Goal: Transaction & Acquisition: Purchase product/service

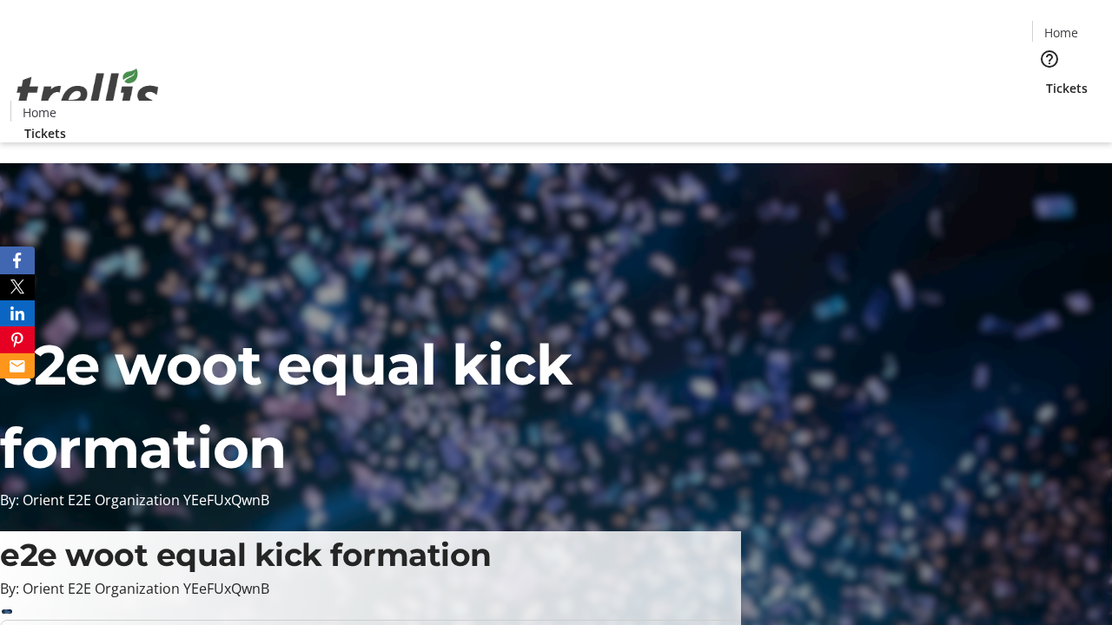
click at [1046, 79] on span "Tickets" at bounding box center [1067, 88] width 42 height 18
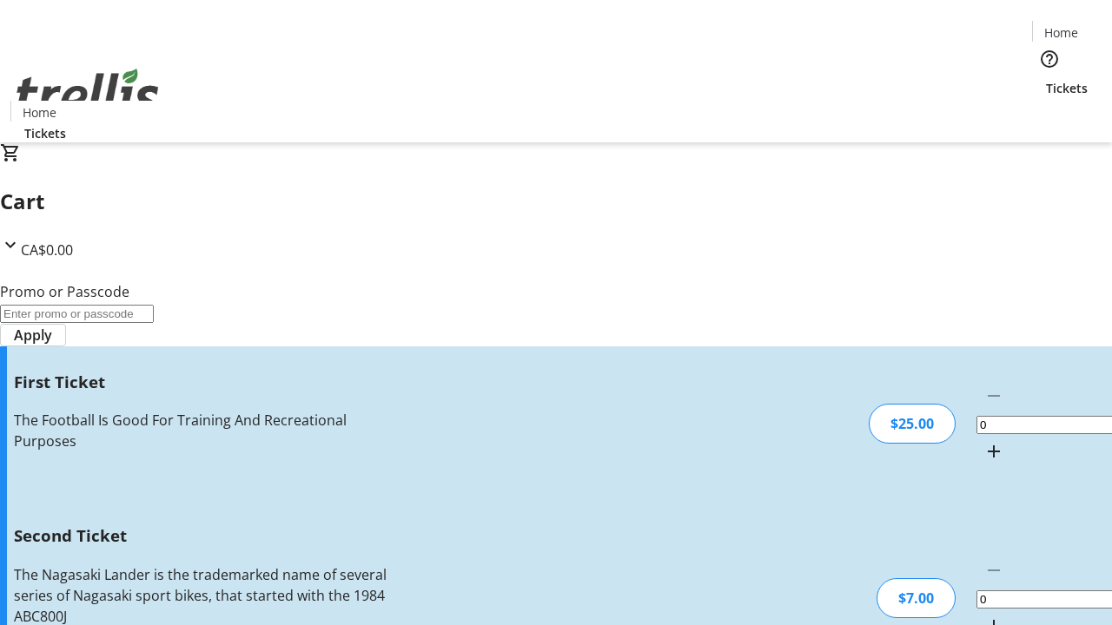
click at [983, 441] on mat-icon "Increment by one" at bounding box center [993, 451] width 21 height 21
type input "1"
click at [983, 616] on mat-icon "Increment by one" at bounding box center [993, 626] width 21 height 21
type input "2"
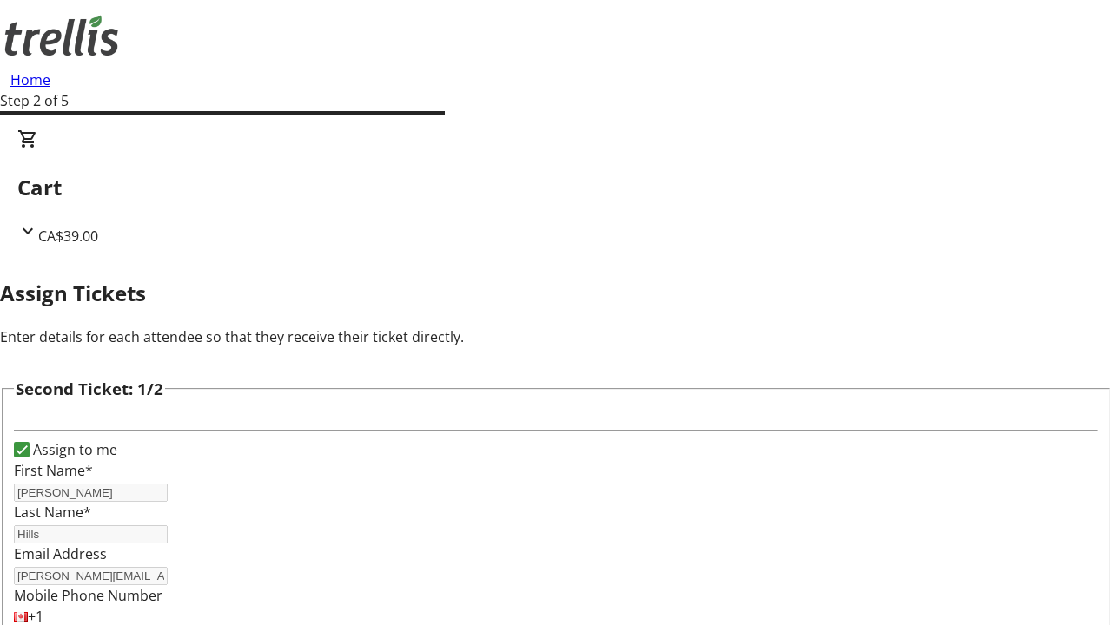
type input "[PERSON_NAME]"
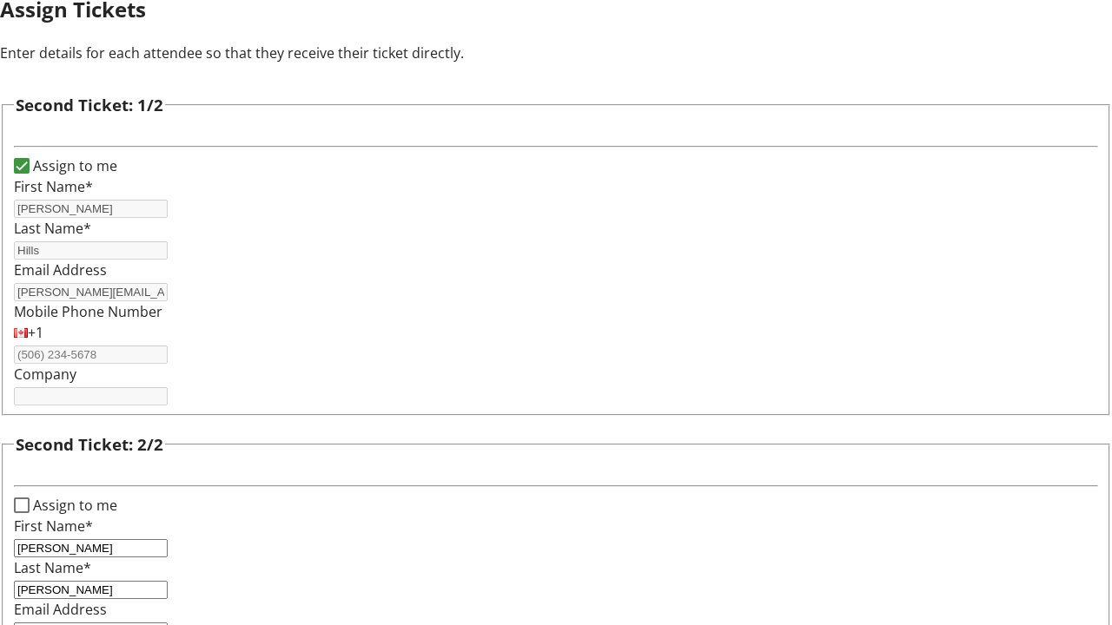
type input "[PERSON_NAME][EMAIL_ADDRESS][DOMAIN_NAME]"
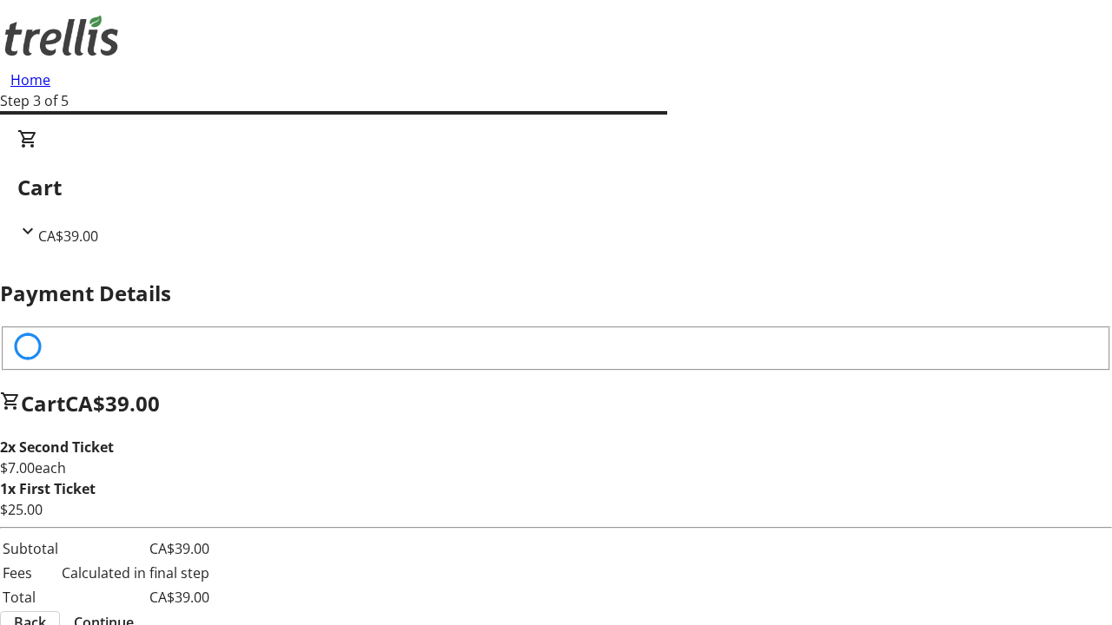
click at [46, 612] on span "Back" at bounding box center [30, 622] width 32 height 21
